Goal: Task Accomplishment & Management: Complete application form

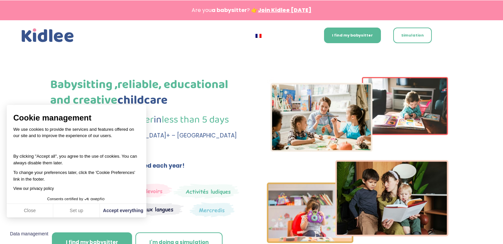
click at [486, 34] on div "I find my babysitter Simulation English Je trouve ma babysitter Simulation Engl…" at bounding box center [251, 35] width 503 height 30
click at [349, 34] on font "I find my babysitter" at bounding box center [352, 35] width 41 height 5
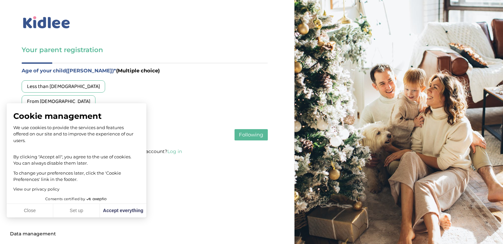
click at [40, 102] on font "From 3 to 6 years old" at bounding box center [58, 101] width 63 height 8
click at [237, 138] on button "Following" at bounding box center [250, 134] width 33 height 11
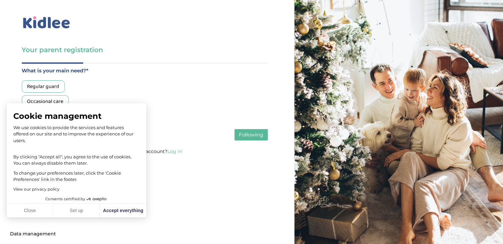
click at [161, 92] on div "Regular guard Occasional care" at bounding box center [145, 93] width 246 height 27
click at [126, 213] on font "Accept everything" at bounding box center [123, 210] width 40 height 5
checkbox input "true"
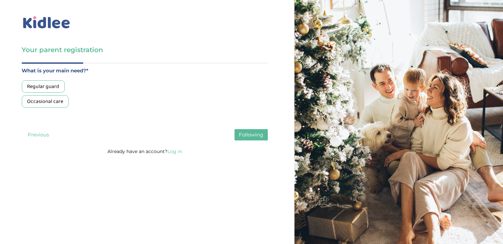
click at [52, 86] on font "Regular guard" at bounding box center [43, 86] width 32 height 8
click at [245, 132] on button "Following" at bounding box center [250, 134] width 33 height 11
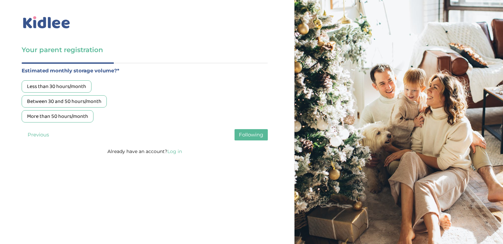
click at [70, 101] on font "Between 30 and 50 hours/month" at bounding box center [64, 101] width 74 height 8
click at [250, 134] on font "Following" at bounding box center [251, 135] width 24 height 6
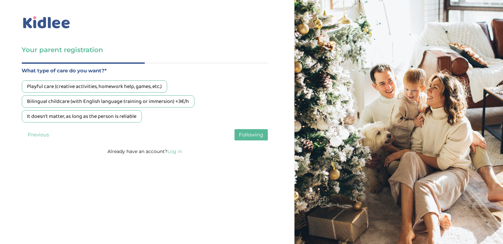
click at [102, 119] on font "It doesn't matter, as long as the person is reliable" at bounding box center [81, 116] width 109 height 8
click at [106, 93] on div "Playful care (creative activities, homework help, games, etc.) Bilingual childc…" at bounding box center [145, 101] width 246 height 42
click at [106, 89] on font "Playful care (creative activities, homework help, games, etc.)" at bounding box center [94, 86] width 135 height 8
click at [110, 118] on font "It doesn't matter, as long as the person is reliable" at bounding box center [81, 116] width 109 height 8
click at [249, 133] on font "Following" at bounding box center [251, 135] width 24 height 6
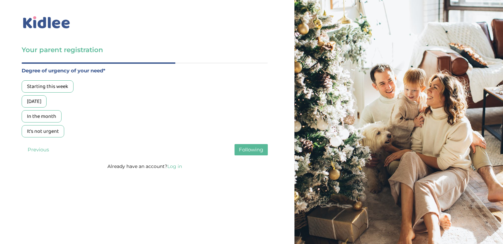
click at [64, 89] on font "Starting this week" at bounding box center [47, 86] width 41 height 8
click at [245, 146] on button "Following" at bounding box center [250, 149] width 33 height 11
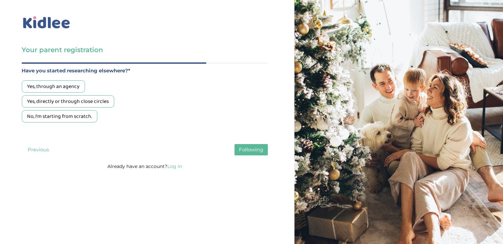
click at [67, 90] on font "Yes, through an agency" at bounding box center [53, 86] width 53 height 8
click at [63, 117] on font "No, I'm starting from scratch." at bounding box center [59, 116] width 65 height 8
click at [261, 151] on font "Following" at bounding box center [251, 150] width 24 height 6
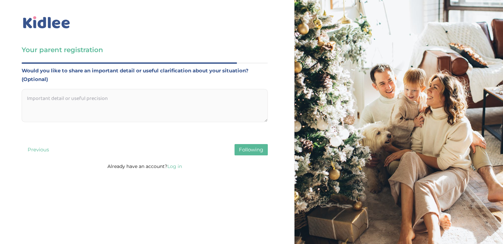
click at [89, 103] on textarea at bounding box center [145, 105] width 246 height 33
paste textarea "Bonjour ! Nous sommes une famille du quartier des Ternes (75017, Paris) et nous…"
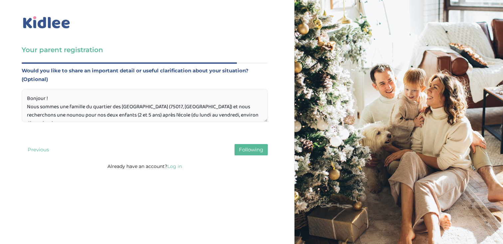
scroll to position [40, 0]
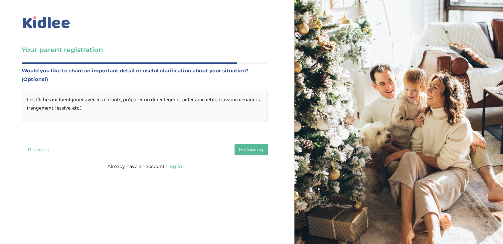
type textarea "Bonjour ! Nous sommes une famille du quartier des Ternes (75017, Paris) et nous…"
click at [244, 150] on font "Following" at bounding box center [251, 150] width 24 height 6
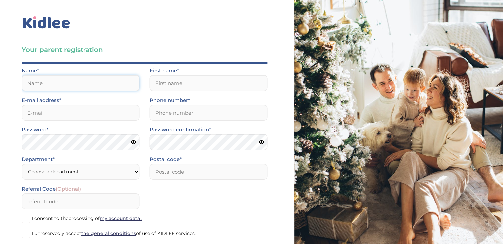
click at [66, 83] on input "text" at bounding box center [81, 83] width 118 height 16
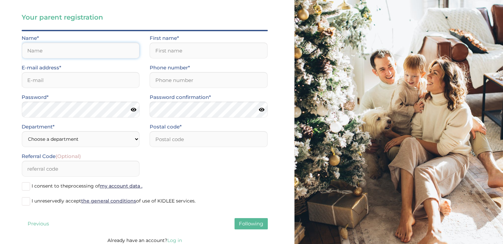
scroll to position [33, 0]
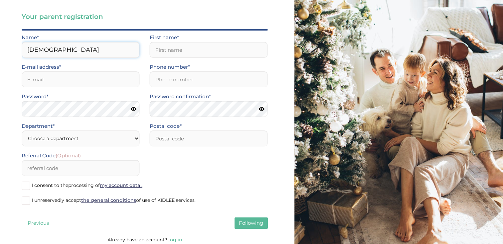
type input "Zohar"
click at [178, 51] on input "text" at bounding box center [209, 50] width 118 height 16
type input "Zohar"
click at [34, 51] on input "Zohar" at bounding box center [81, 50] width 118 height 16
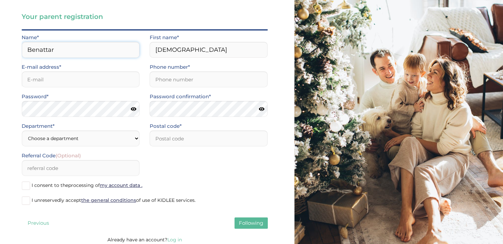
type input "Benattar"
click at [30, 78] on input "email" at bounding box center [81, 79] width 118 height 16
type input "[EMAIL_ADDRESS][DOMAIN_NAME]"
click at [169, 78] on input "Phone number*" at bounding box center [209, 79] width 118 height 16
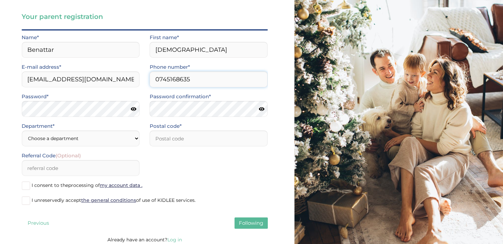
type input "0745168635"
click at [92, 142] on select "Choose a department Paris (75) Hauts-de-Seine (92) Yvelines (78) Val-de-Marne (…" at bounding box center [81, 139] width 118 height 16
select select "75"
click at [22, 131] on select "Choose a department Paris (75) Hauts-de-Seine (92) Yvelines (78) Val-de-Marne (…" at bounding box center [81, 139] width 118 height 16
click at [173, 135] on input "number" at bounding box center [209, 139] width 118 height 16
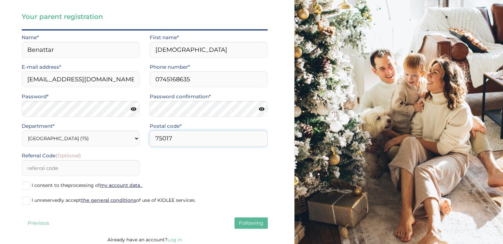
type input "75017"
click at [83, 170] on input "Referral Code (Optional)" at bounding box center [81, 168] width 118 height 16
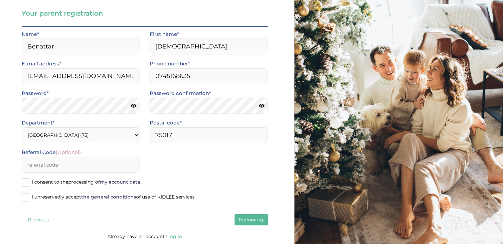
click at [31, 180] on label "I consent to the processing of my account data ." at bounding box center [145, 183] width 246 height 10
click at [0, 0] on input "I consent to the processing of my account data ." at bounding box center [0, 0] width 0 height 0
click at [26, 200] on span at bounding box center [26, 197] width 8 height 8
click at [0, 0] on input "I unreservedly accept the general conditions of use of KIDLEE services." at bounding box center [0, 0] width 0 height 0
click at [252, 219] on font "Following" at bounding box center [251, 220] width 24 height 6
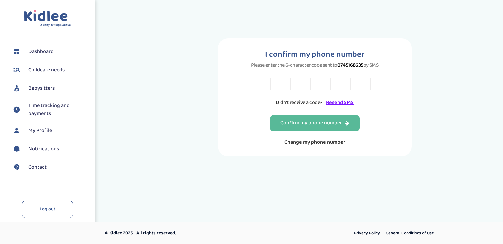
click at [264, 86] on input "text" at bounding box center [265, 84] width 12 height 12
type input "6"
type input "t"
type input "n"
type input "v"
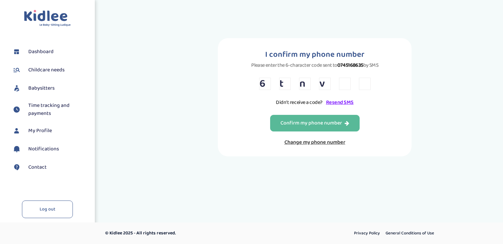
type input "2"
type input "8"
click at [293, 123] on font "Confirm my phone number" at bounding box center [310, 123] width 61 height 8
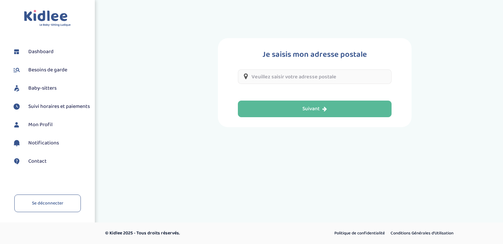
click at [289, 75] on input "text" at bounding box center [315, 76] width 154 height 15
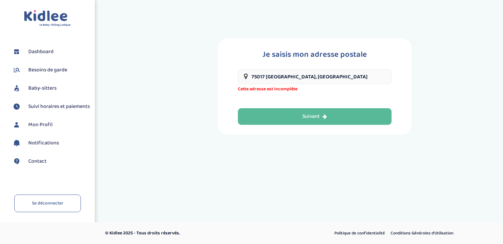
click at [276, 73] on input "75017 [GEOGRAPHIC_DATA], [GEOGRAPHIC_DATA]" at bounding box center [315, 76] width 154 height 15
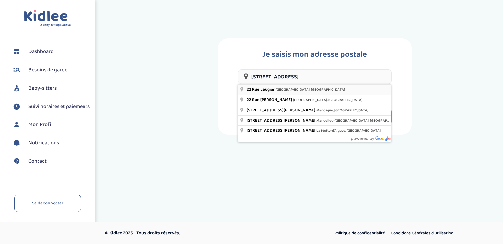
type input "[STREET_ADDRESS]"
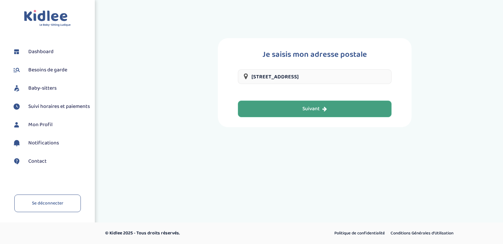
click at [326, 112] on div "Suivant" at bounding box center [314, 109] width 25 height 8
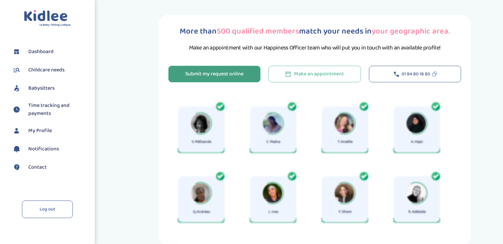
click at [240, 76] on font "Submit my request online" at bounding box center [214, 74] width 58 height 8
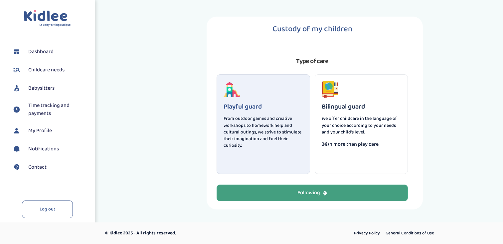
click at [309, 194] on font "Following" at bounding box center [308, 193] width 23 height 8
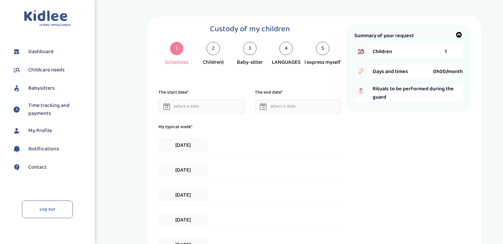
click at [217, 106] on input "text" at bounding box center [201, 106] width 86 height 14
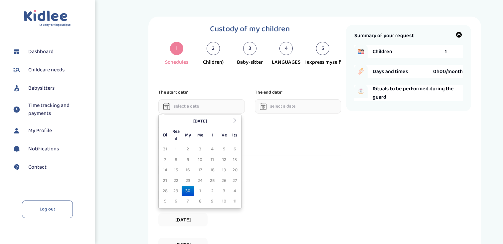
click at [225, 79] on div "Custody of my children 1 Schedules 2 Children) 3 Baby-sitter 4 LANGUAGES 5 I ex…" at bounding box center [251, 195] width 187 height 340
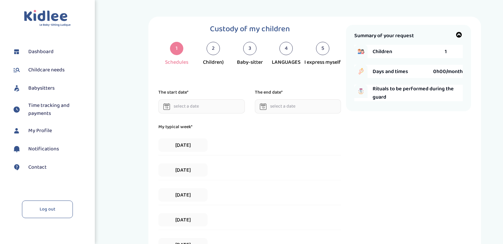
click at [206, 113] on input "text" at bounding box center [201, 106] width 86 height 14
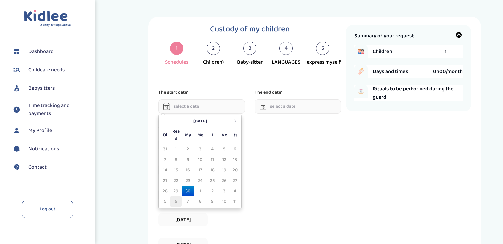
click at [176, 199] on font "6" at bounding box center [175, 201] width 3 height 7
type input "06-10-2025"
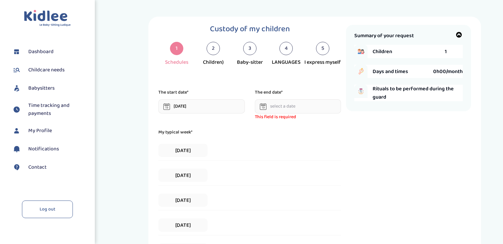
click at [211, 50] on div "2" at bounding box center [212, 48] width 13 height 13
click at [445, 51] on font "1" at bounding box center [445, 52] width 2 height 8
drag, startPoint x: 440, startPoint y: 51, endPoint x: 451, endPoint y: 51, distance: 11.3
click at [451, 51] on div "Children 1" at bounding box center [417, 51] width 90 height 13
click at [423, 59] on div "Children 1 Days and times 0h00/month Rituals to be performed during the guard" at bounding box center [408, 73] width 108 height 57
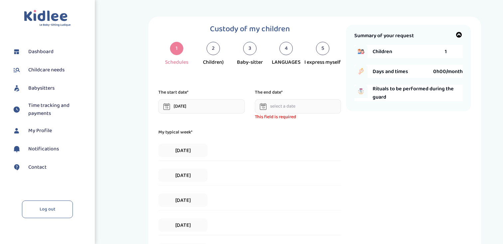
click at [457, 34] on icon at bounding box center [459, 35] width 7 height 7
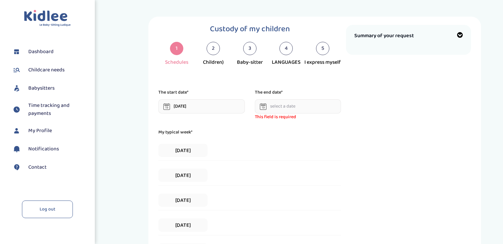
click at [457, 34] on icon at bounding box center [459, 35] width 7 height 7
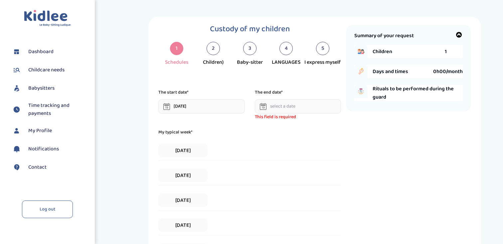
click at [447, 64] on div "Children 1 Days and times 0h00/month Rituals to be performed during the guard" at bounding box center [408, 73] width 108 height 57
click at [49, 91] on font "Babysitters" at bounding box center [41, 88] width 26 height 8
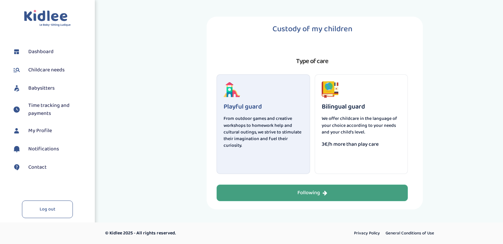
click at [318, 193] on font "Following" at bounding box center [308, 193] width 23 height 8
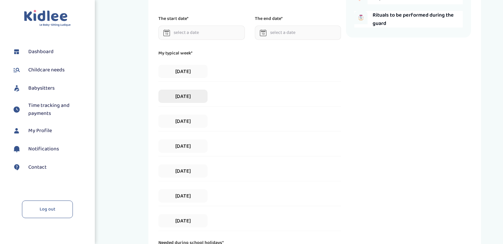
scroll to position [87, 0]
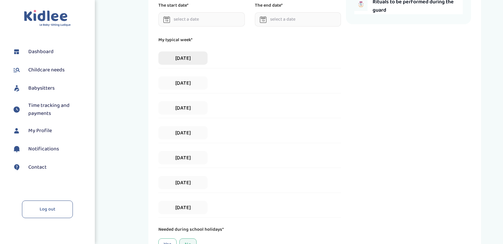
click at [179, 58] on font "Monday" at bounding box center [183, 58] width 16 height 8
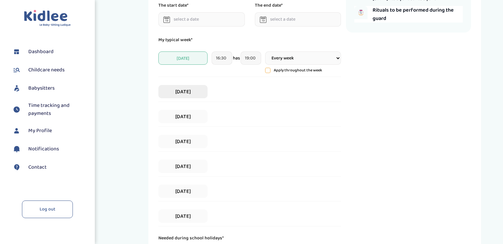
click at [179, 95] on font "Tuesday" at bounding box center [183, 92] width 16 height 8
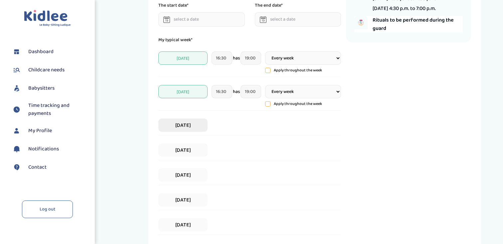
click at [181, 125] on font "Wednesday" at bounding box center [183, 125] width 16 height 8
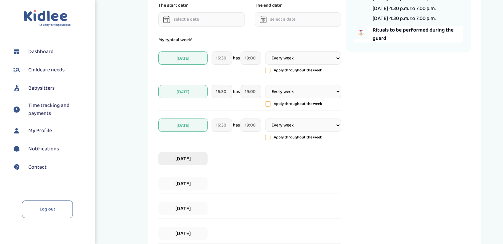
click at [180, 163] on font "THURSDAY" at bounding box center [183, 159] width 16 height 8
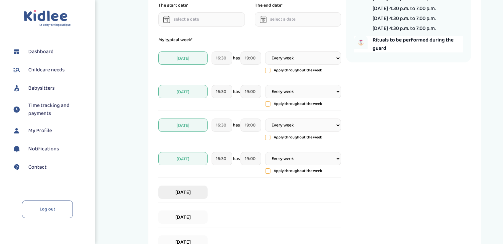
click at [182, 196] on font "Friday" at bounding box center [183, 192] width 16 height 8
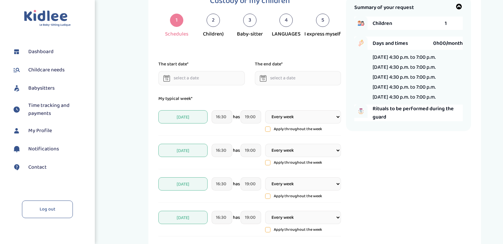
scroll to position [0, 0]
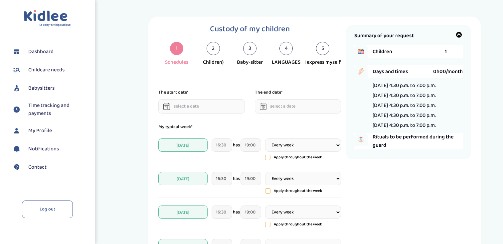
click at [166, 107] on icon at bounding box center [166, 106] width 7 height 7
click at [182, 100] on input "text" at bounding box center [201, 106] width 86 height 14
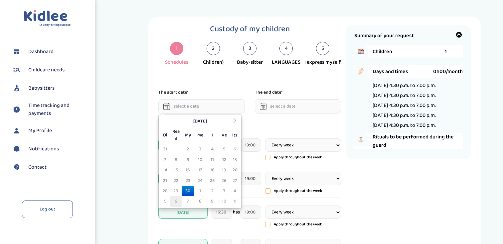
click at [172, 200] on td "6" at bounding box center [176, 201] width 12 height 10
type input "06-10-2025"
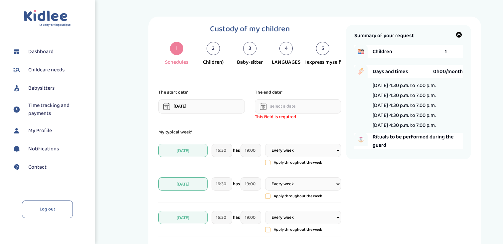
click at [277, 106] on input "text" at bounding box center [298, 106] width 86 height 14
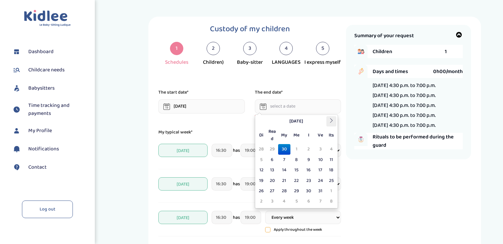
click at [332, 120] on icon at bounding box center [331, 120] width 5 height 5
click at [303, 122] on font "November 2025" at bounding box center [296, 121] width 14 height 7
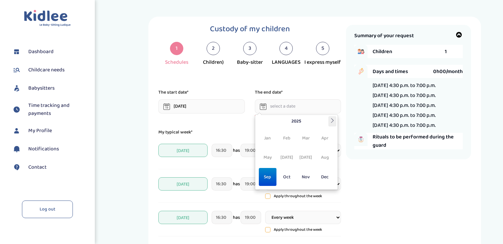
click at [330, 121] on icon at bounding box center [332, 120] width 5 height 5
click at [286, 177] on font "Oct" at bounding box center [286, 176] width 7 height 7
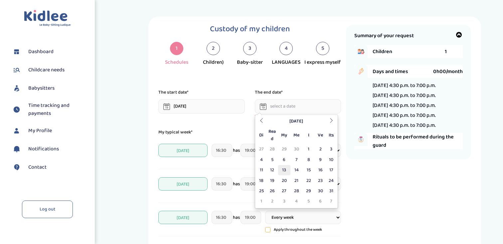
click at [287, 166] on td "13" at bounding box center [284, 170] width 12 height 10
type input "13-10-2026"
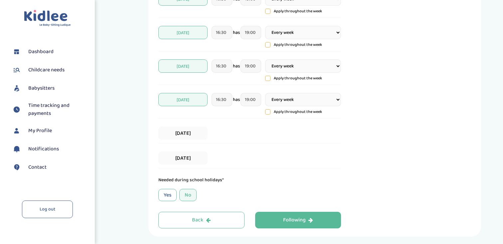
scroll to position [206, 0]
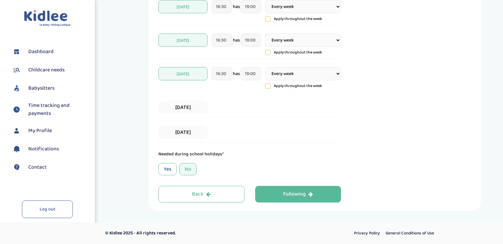
click at [163, 170] on div "Yes" at bounding box center [167, 169] width 18 height 12
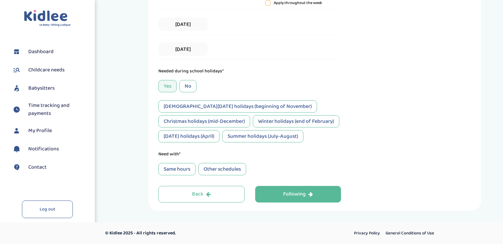
scroll to position [305, 0]
click at [184, 172] on font "Same hours" at bounding box center [177, 169] width 27 height 8
click at [217, 172] on font "Other schedules" at bounding box center [221, 169] width 37 height 8
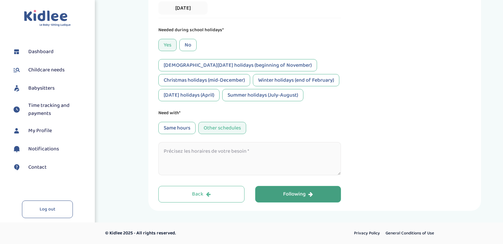
click at [295, 198] on font "Following" at bounding box center [294, 194] width 23 height 8
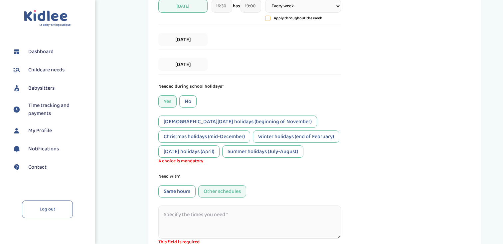
scroll to position [294, 0]
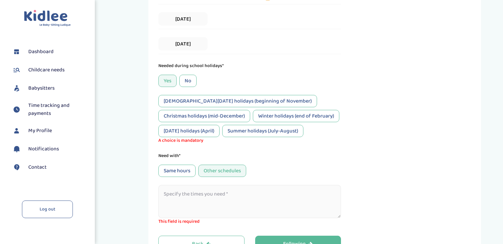
click at [193, 103] on font "All Saints' Day holidays (beginning of November)" at bounding box center [238, 101] width 148 height 8
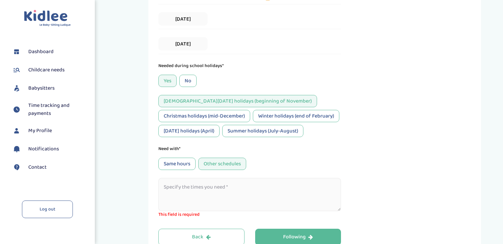
click at [258, 120] on font "Winter holidays (end of February)" at bounding box center [296, 116] width 76 height 8
click at [203, 119] on font "Christmas holidays (mid-December)" at bounding box center [204, 116] width 81 height 8
click at [276, 124] on div "All Saints' Day holidays (beginning of November) Christmas holidays (mid-Decemb…" at bounding box center [249, 116] width 182 height 42
click at [214, 132] on font "Easter holidays (April)" at bounding box center [189, 131] width 51 height 8
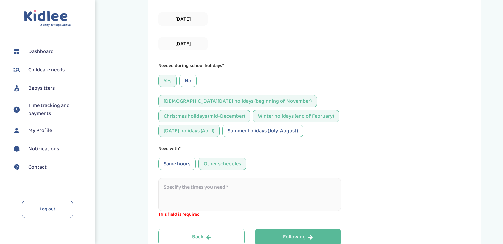
click at [227, 135] on font "Summer holidays (July-August)" at bounding box center [262, 131] width 70 height 8
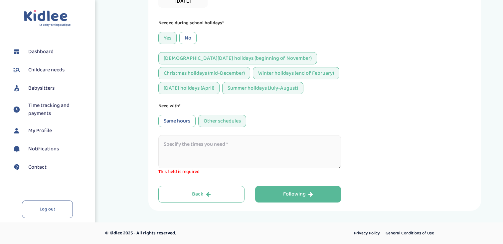
scroll to position [354, 0]
click at [216, 146] on textarea at bounding box center [249, 151] width 182 height 33
click at [180, 122] on font "Same hours" at bounding box center [177, 121] width 27 height 8
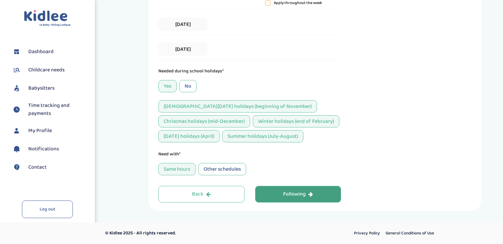
click at [304, 194] on font "Following" at bounding box center [294, 194] width 23 height 8
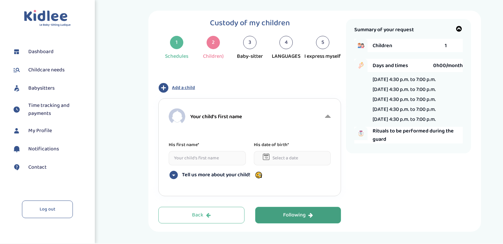
scroll to position [8, 0]
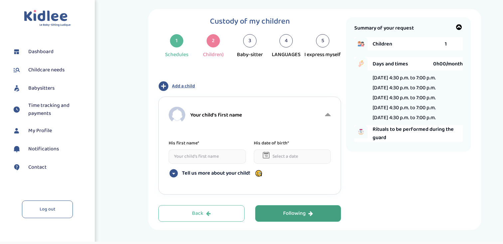
click at [189, 90] on button "Add a child" at bounding box center [249, 86] width 182 height 10
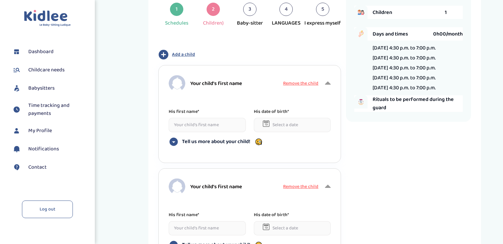
scroll to position [48, 0]
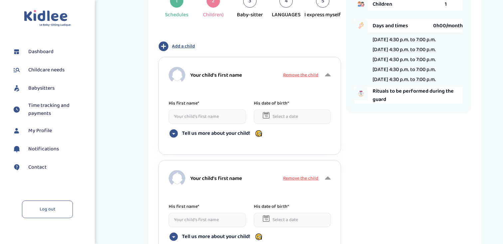
click at [206, 119] on input at bounding box center [207, 117] width 77 height 14
type input "Ari"
click at [265, 116] on icon at bounding box center [265, 116] width 3 height 2
click at [287, 117] on input "text" at bounding box center [292, 117] width 77 height 14
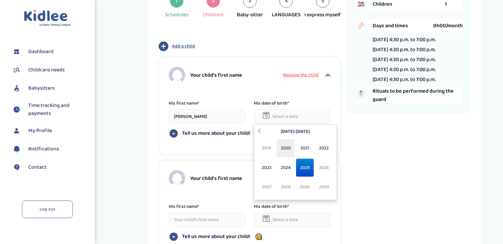
click at [291, 149] on span "2020" at bounding box center [286, 148] width 18 height 18
click at [274, 166] on span "May" at bounding box center [267, 168] width 18 height 18
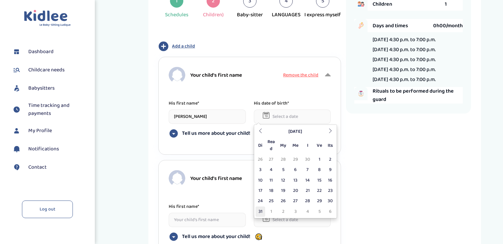
click at [260, 210] on font "31" at bounding box center [260, 211] width 4 height 7
type input "31-05-2020"
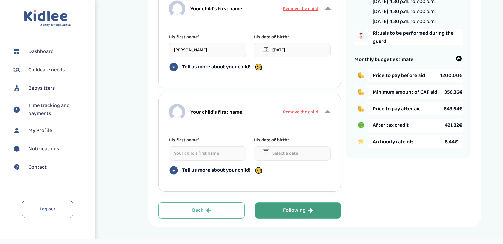
scroll to position [119, 0]
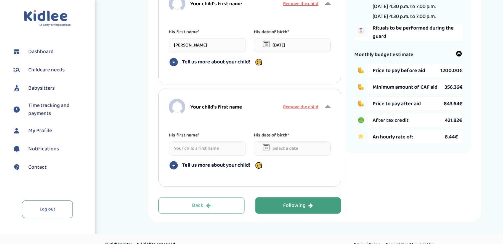
click at [201, 146] on input at bounding box center [207, 149] width 77 height 14
type input "Noam"
click at [268, 145] on icon at bounding box center [266, 147] width 7 height 7
click at [282, 151] on input "text" at bounding box center [292, 149] width 77 height 14
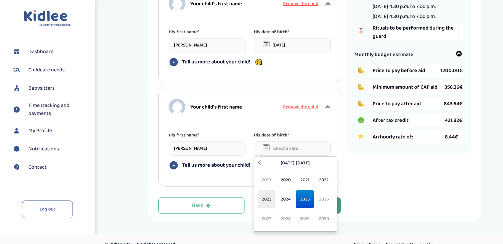
click at [272, 195] on span "2023" at bounding box center [267, 199] width 18 height 18
click at [269, 197] on font "May" at bounding box center [266, 199] width 8 height 7
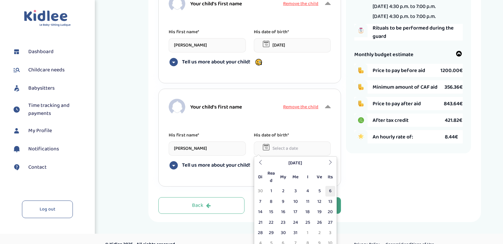
click at [327, 191] on td "6" at bounding box center [330, 191] width 10 height 10
type input "06-05-2023"
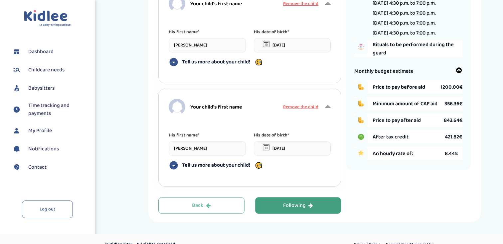
click at [339, 174] on div "Your child's first name Remove the child His first name* Noam His date of birth…" at bounding box center [249, 138] width 182 height 98
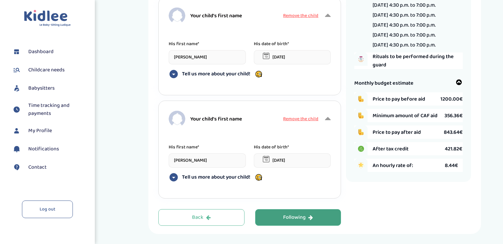
scroll to position [130, 0]
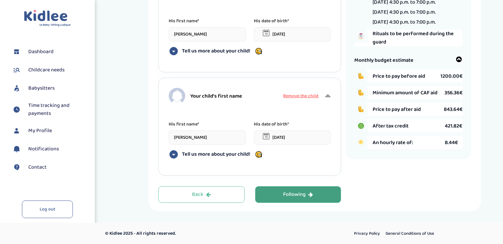
click at [303, 194] on font "Following" at bounding box center [294, 194] width 23 height 8
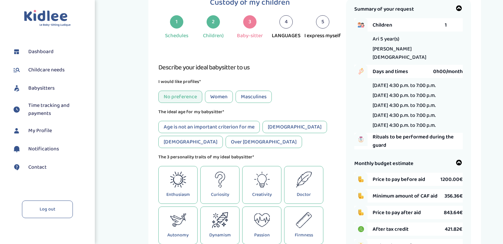
scroll to position [25, 0]
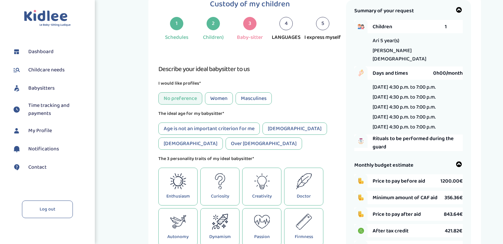
click at [224, 104] on div "Women" at bounding box center [219, 98] width 28 height 12
click at [208, 129] on font "Age is not an important criterion for me" at bounding box center [209, 129] width 91 height 8
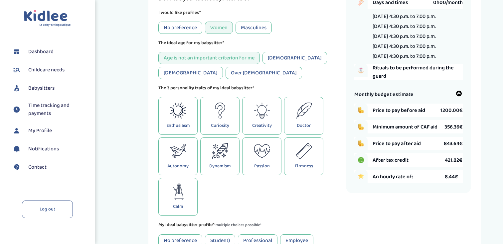
scroll to position [97, 0]
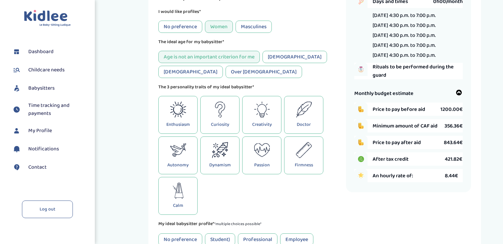
click at [194, 125] on div "Enthusiasm" at bounding box center [177, 115] width 39 height 38
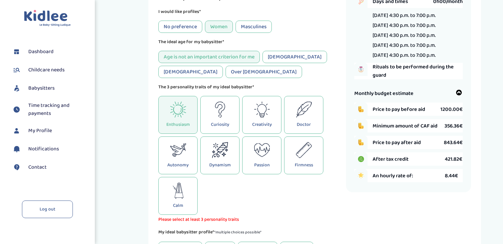
click at [179, 199] on icon at bounding box center [178, 191] width 16 height 16
click at [225, 158] on icon at bounding box center [220, 150] width 16 height 16
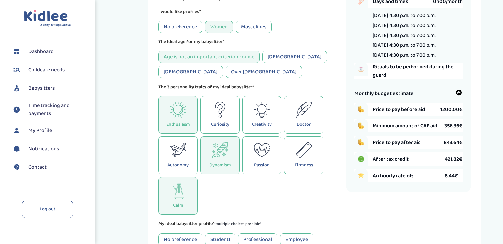
click at [262, 154] on icon at bounding box center [262, 150] width 16 height 16
click at [209, 161] on div "Dynamism" at bounding box center [219, 156] width 39 height 38
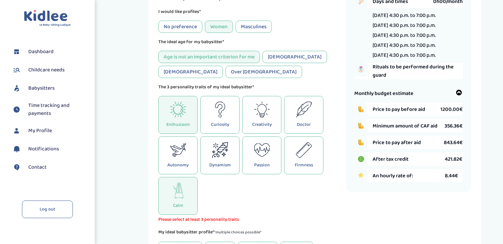
click at [188, 128] on font "Enthusiasm" at bounding box center [178, 124] width 24 height 7
click at [227, 155] on icon at bounding box center [220, 150] width 16 height 16
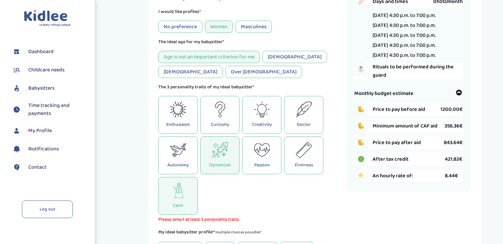
click at [185, 166] on font "Autonomy" at bounding box center [177, 165] width 21 height 7
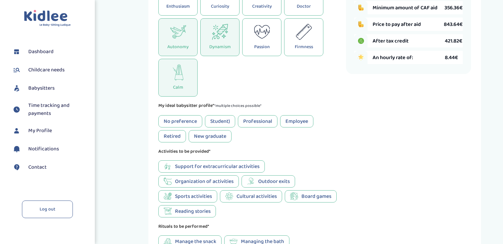
scroll to position [216, 0]
click at [179, 122] on font "No preference" at bounding box center [180, 121] width 33 height 8
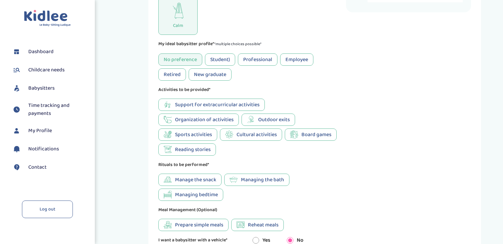
scroll to position [278, 0]
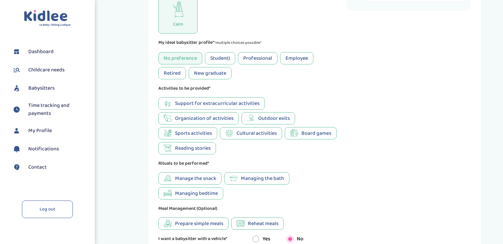
click at [258, 120] on font "Outdoor exits" at bounding box center [274, 118] width 32 height 8
click at [307, 135] on font "Board games" at bounding box center [316, 133] width 30 height 8
click at [249, 138] on font "Cultural activities" at bounding box center [256, 133] width 40 height 8
click at [209, 153] on font "Reading stories" at bounding box center [193, 148] width 36 height 8
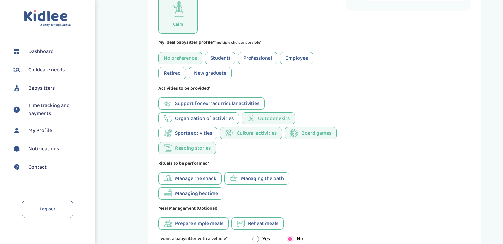
click at [207, 138] on font "Sports activities" at bounding box center [193, 133] width 37 height 8
click at [205, 108] on font "Support for extracurricular activities" at bounding box center [217, 103] width 84 height 8
click at [205, 107] on font "Support for extracurricular activities" at bounding box center [217, 103] width 84 height 8
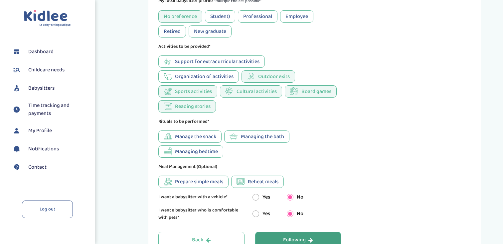
scroll to position [324, 0]
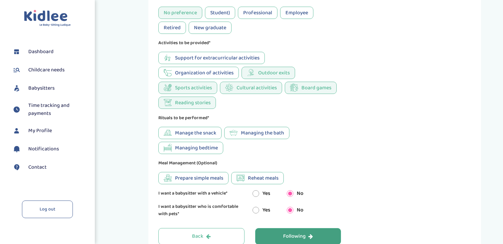
click at [210, 154] on div "Managing bedtime" at bounding box center [190, 148] width 65 height 12
click at [240, 143] on div "Manage the snack Managing the bath Managing bedtime" at bounding box center [249, 140] width 182 height 27
click at [240, 139] on div "Managing the bath" at bounding box center [256, 133] width 65 height 12
click at [213, 152] on font "Managing bedtime" at bounding box center [196, 148] width 43 height 8
click at [204, 137] on font "Manage the snack" at bounding box center [195, 133] width 41 height 8
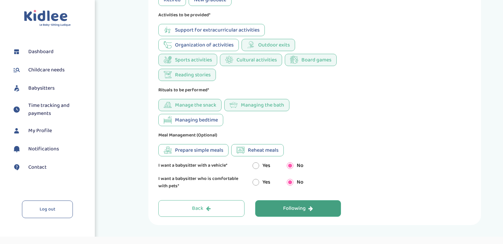
scroll to position [352, 0]
click at [217, 154] on font "Prepare simple meals" at bounding box center [199, 150] width 48 height 8
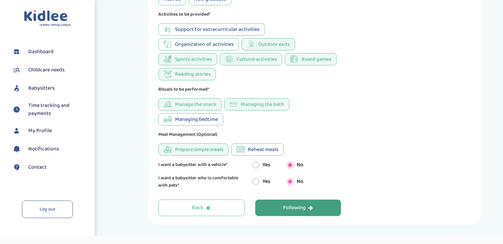
click at [244, 153] on icon at bounding box center [240, 149] width 8 height 7
click at [260, 186] on div "Yes" at bounding box center [261, 182] width 18 height 8
click at [256, 185] on input "radio" at bounding box center [255, 181] width 7 height 7
radio input "true"
radio input "false"
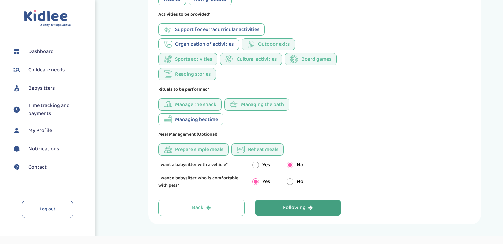
click at [256, 169] on input "radio" at bounding box center [255, 165] width 7 height 7
radio input "true"
click at [291, 169] on input "radio" at bounding box center [290, 165] width 7 height 7
radio input "true"
radio input "false"
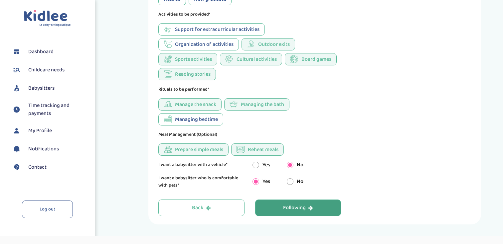
click at [295, 205] on button "Following" at bounding box center [298, 208] width 86 height 17
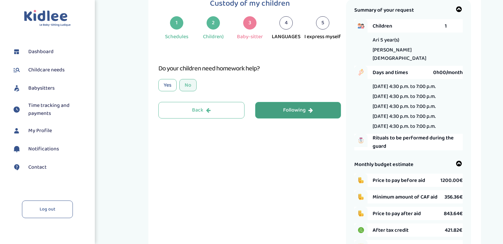
scroll to position [25, 0]
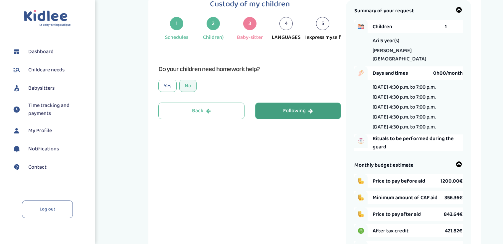
click at [283, 111] on font "Following" at bounding box center [294, 111] width 23 height 8
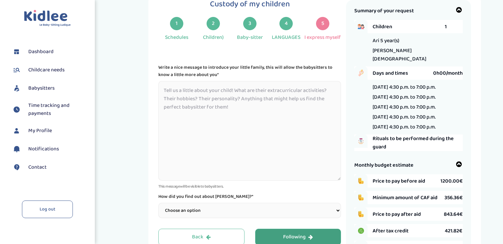
click at [211, 90] on textarea at bounding box center [249, 131] width 182 height 100
paste textarea "Bonjour ! Nous sommes une famille du quartier des Ternes (75017, Paris) et nous…"
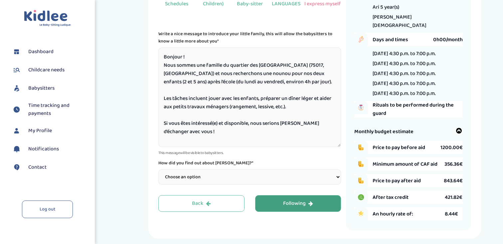
scroll to position [62, 0]
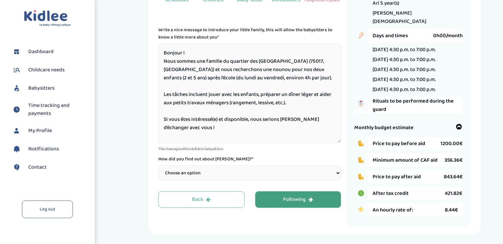
type textarea "Bonjour ! Nous sommes une famille du quartier des Ternes (75017, Paris) et nous…"
click at [223, 173] on select "Choose an option Word of Mouth Google Trusted People Platform Facebook Instagra…" at bounding box center [249, 173] width 182 height 15
select select "2"
click at [158, 166] on select "Choose an option Word of Mouth Google Trusted People Platform Facebook Instagra…" at bounding box center [249, 173] width 182 height 15
click at [304, 204] on font "Following" at bounding box center [294, 199] width 23 height 8
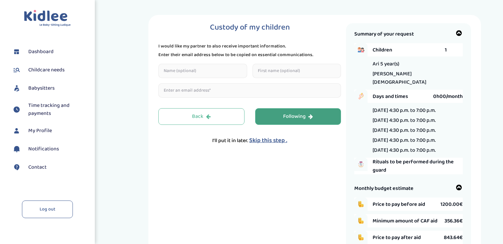
scroll to position [0, 0]
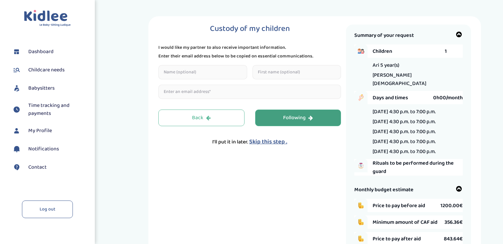
click at [203, 71] on input "text" at bounding box center [202, 72] width 89 height 14
type input "David"
click at [310, 71] on input "text" at bounding box center [296, 72] width 89 height 14
type input "David"
click at [209, 73] on input "David" at bounding box center [202, 72] width 89 height 14
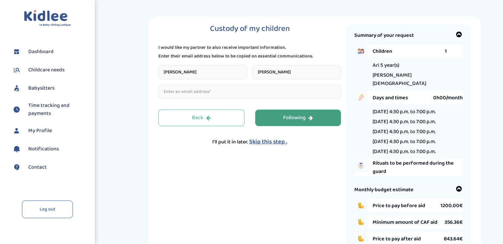
click at [209, 73] on input "David" at bounding box center [202, 72] width 89 height 14
type input "Benattar"
click at [200, 92] on input "email" at bounding box center [249, 92] width 182 height 14
type input "[EMAIL_ADDRESS][DOMAIN_NAME]"
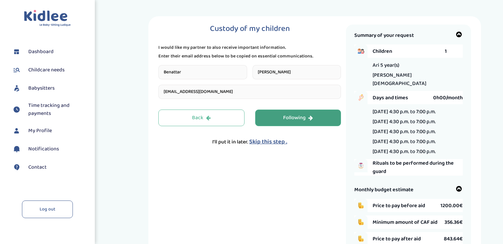
click at [290, 114] on font "Following" at bounding box center [294, 118] width 23 height 8
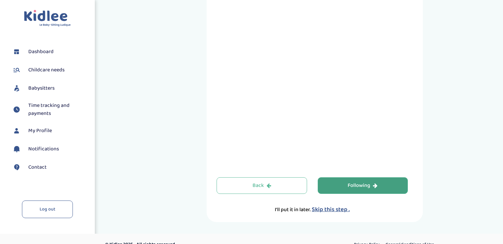
scroll to position [237, 0]
click at [211, 139] on div "Custody of my children Type of care Playful guard From outdoor games and creati…" at bounding box center [314, 1] width 216 height 444
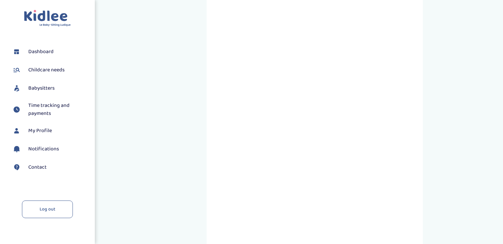
scroll to position [249, 0]
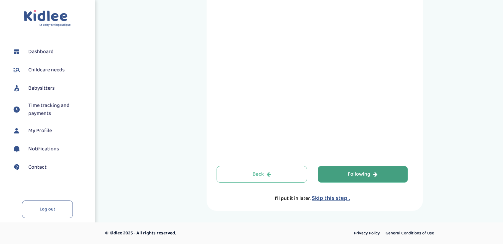
click at [356, 173] on font "Following" at bounding box center [358, 174] width 23 height 8
